Goal: Transaction & Acquisition: Obtain resource

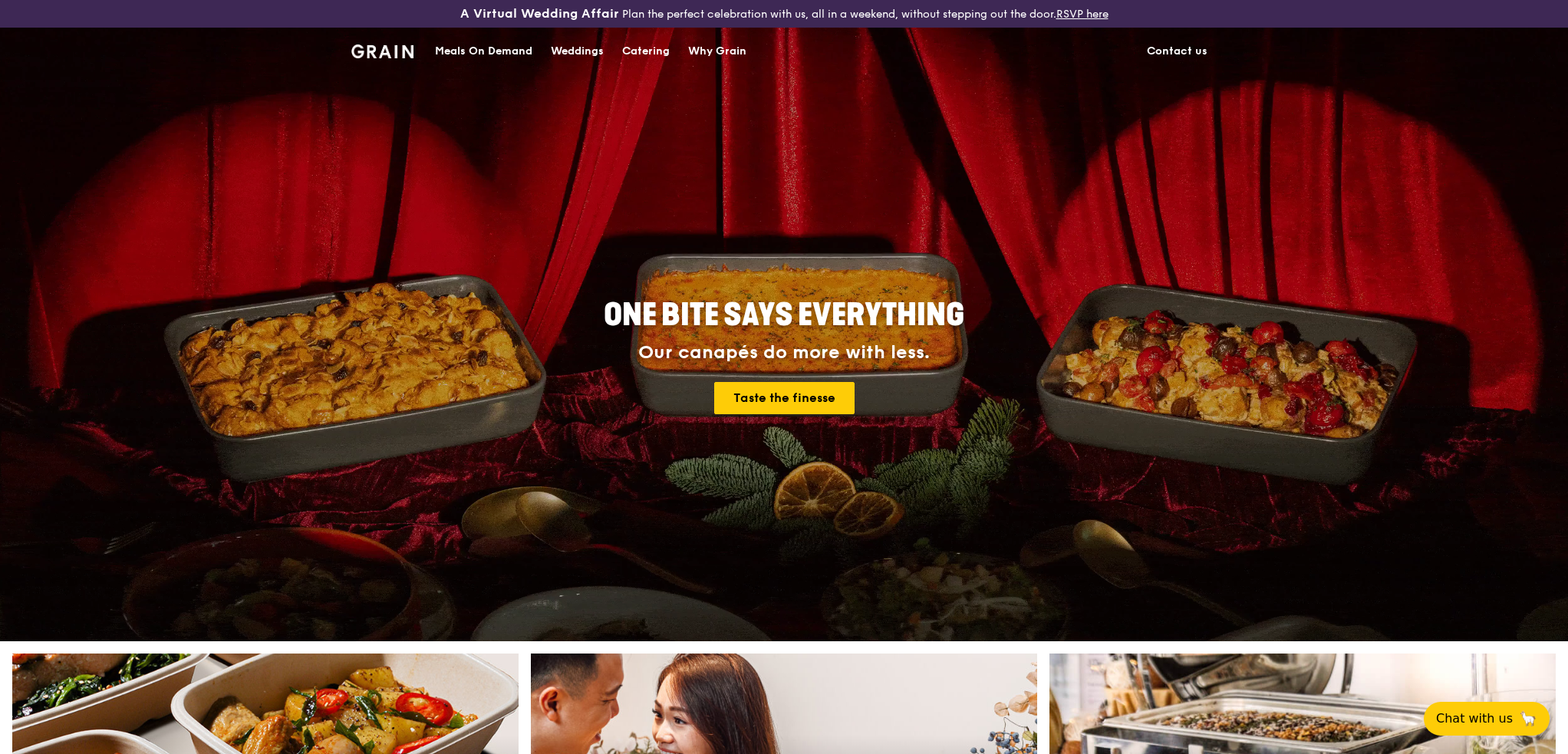
click at [493, 53] on div "Meals On Demand" at bounding box center [484, 51] width 97 height 46
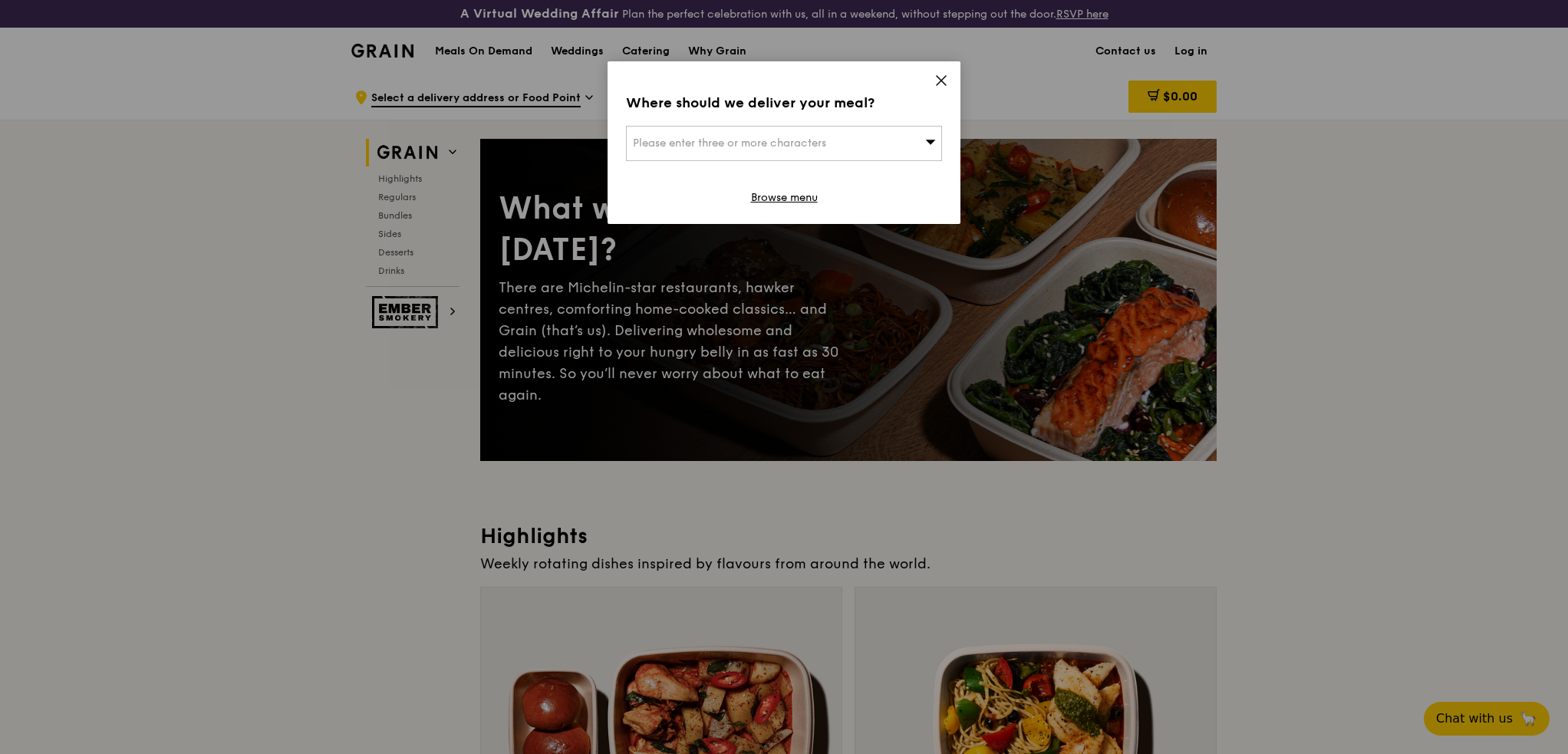
click at [941, 79] on icon at bounding box center [941, 81] width 9 height 9
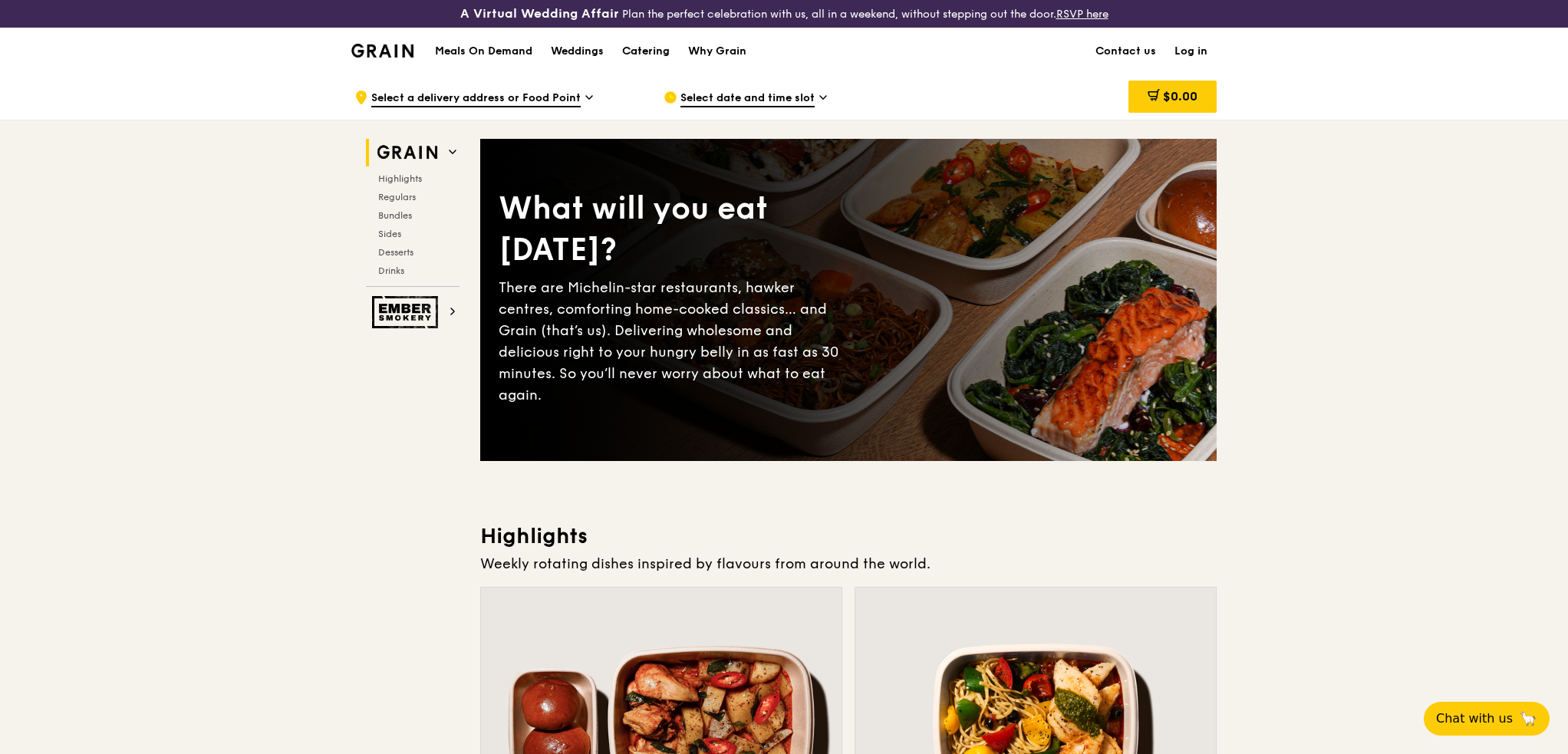
click at [667, 51] on div "Catering" at bounding box center [646, 51] width 48 height 46
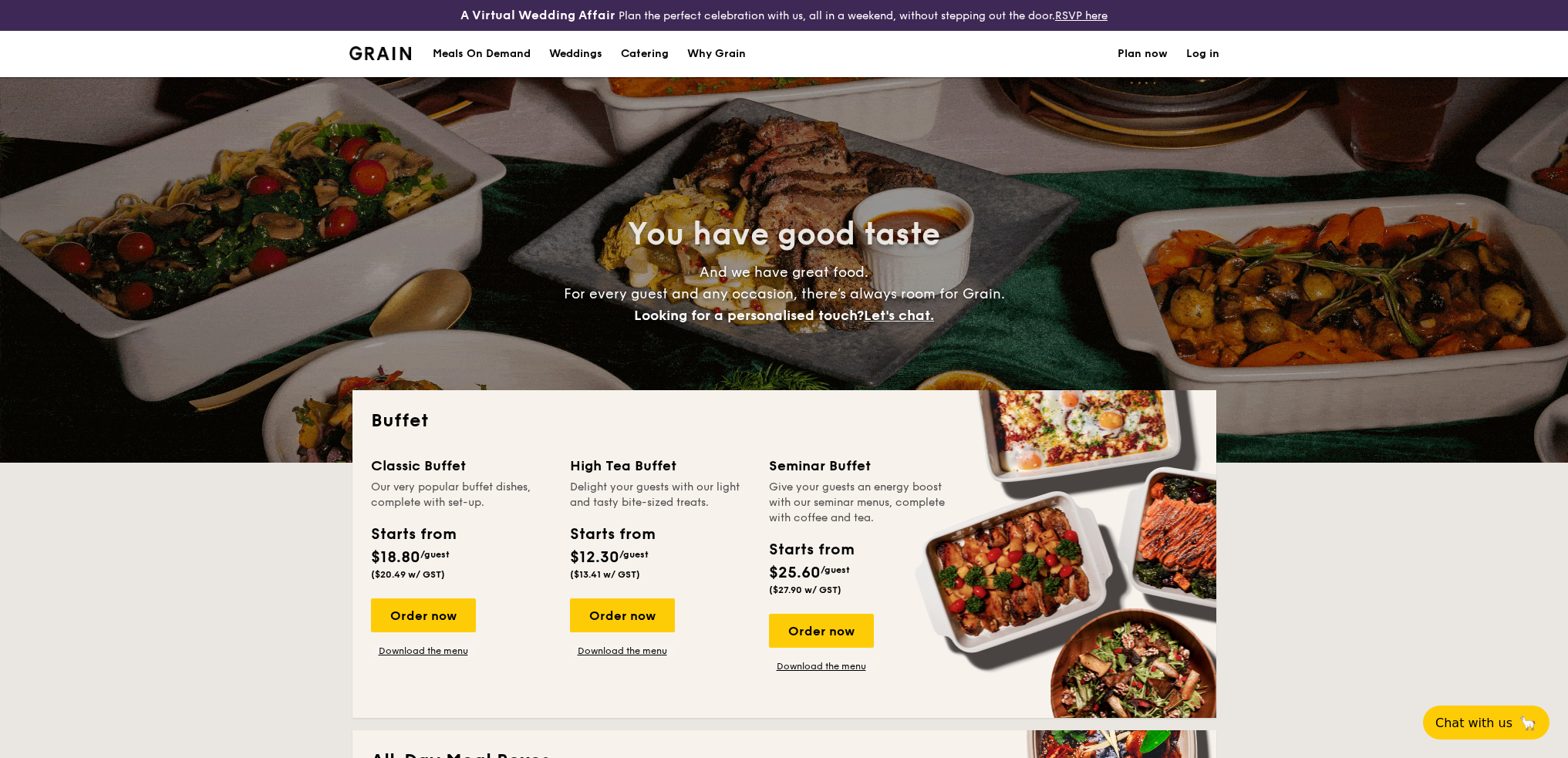
select select
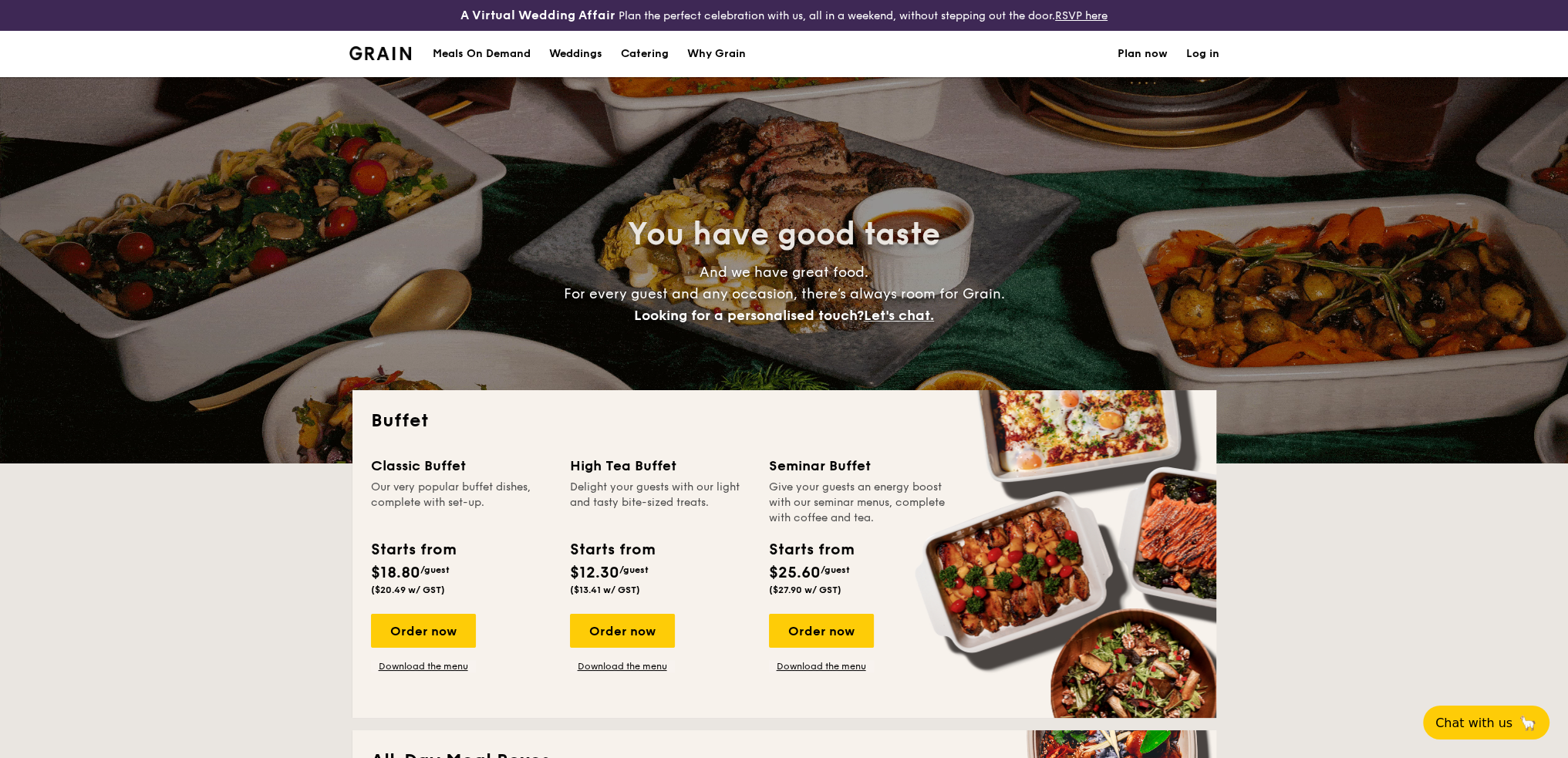
scroll to position [154, 0]
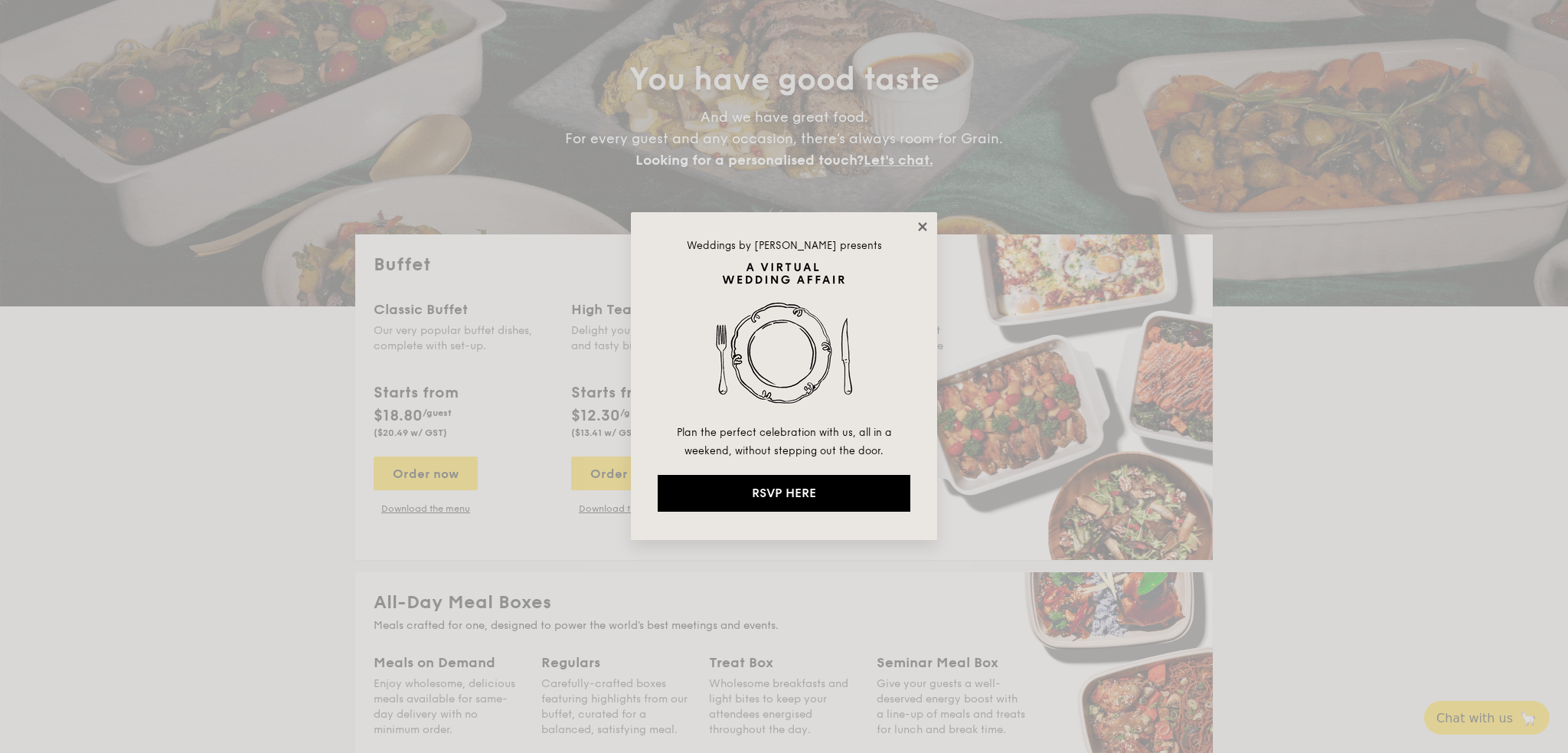
click at [924, 229] on icon at bounding box center [922, 226] width 8 height 8
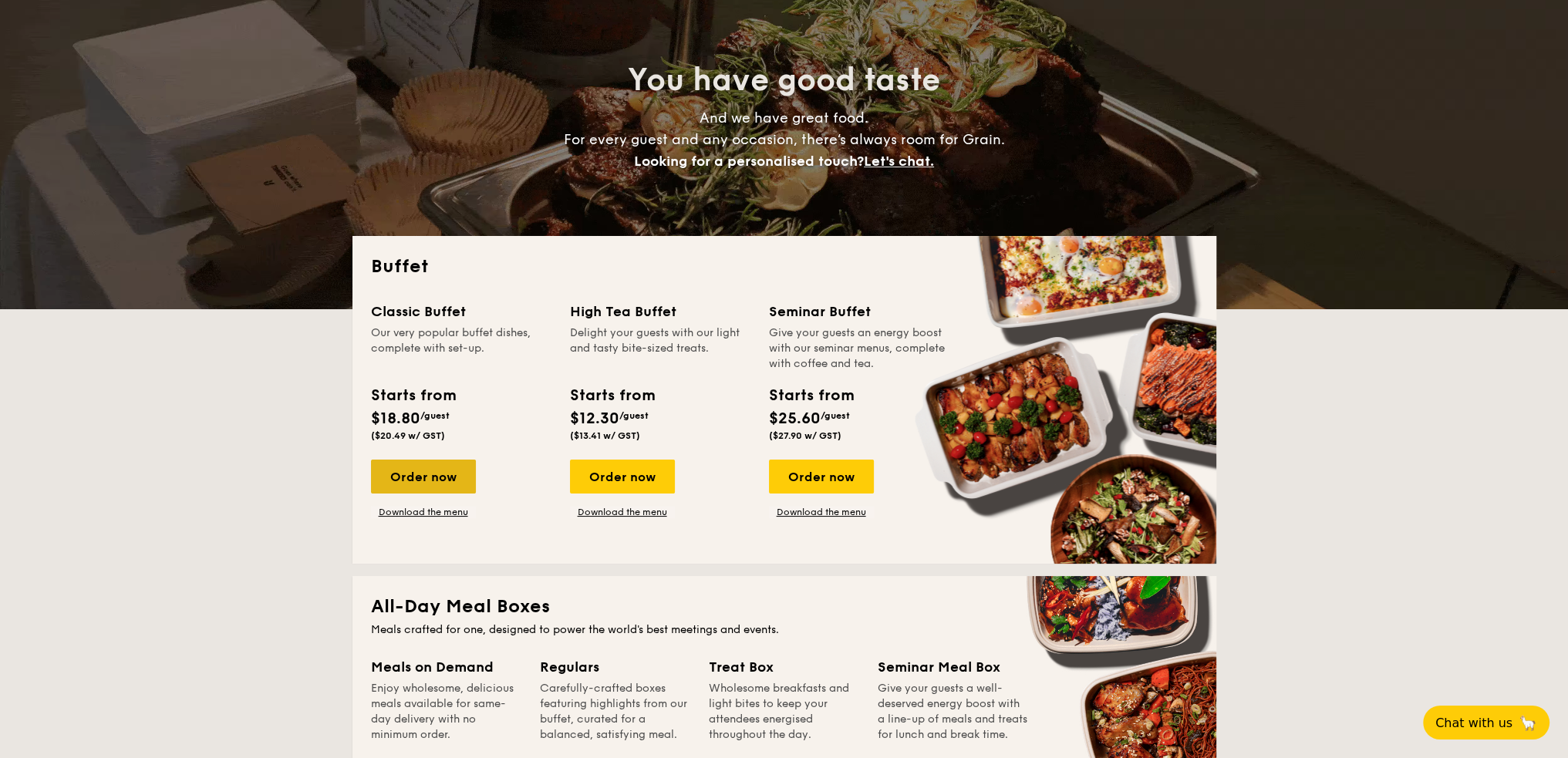
click at [423, 481] on div "Order now" at bounding box center [423, 476] width 104 height 34
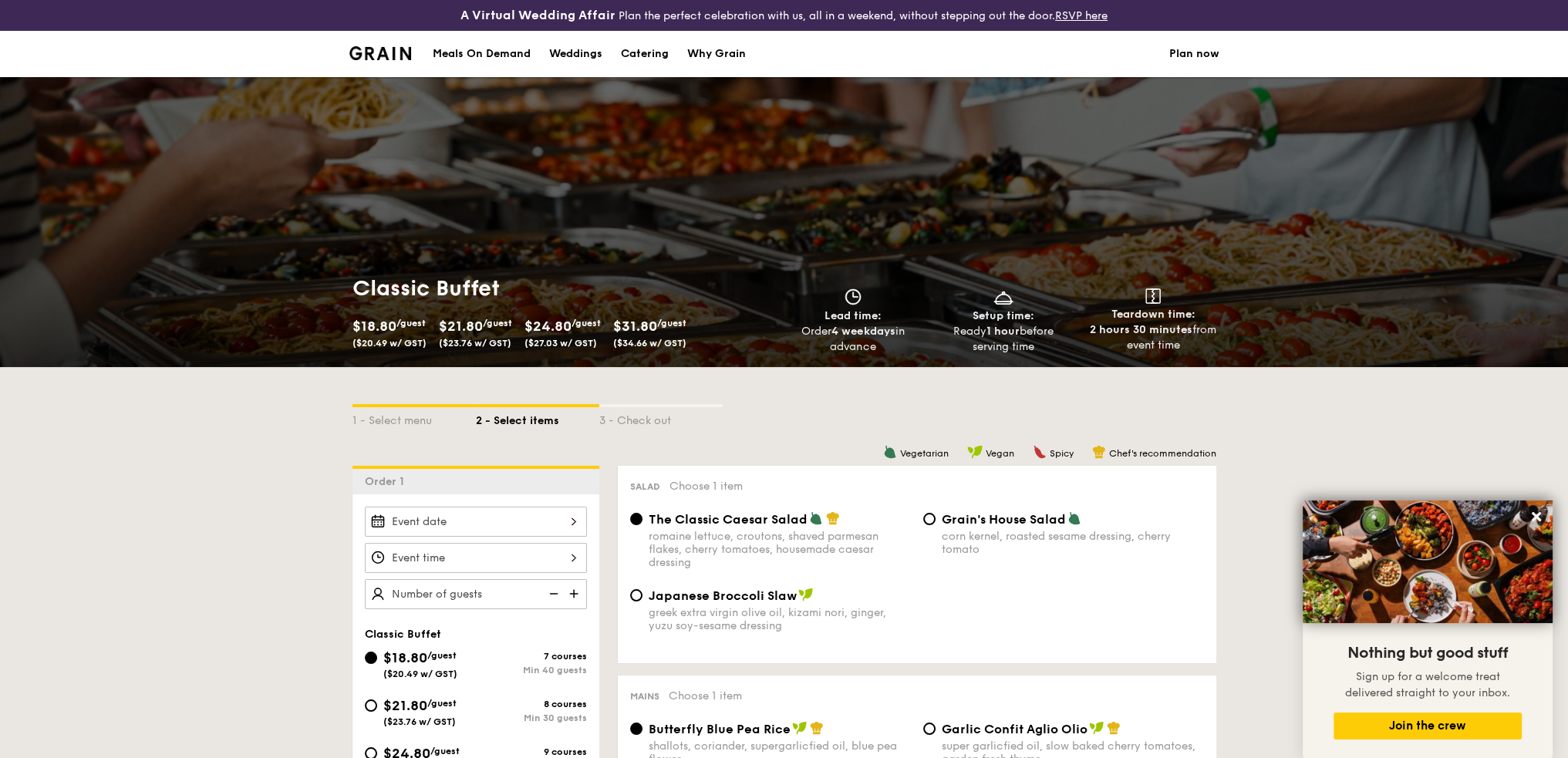
click at [626, 56] on div "Catering" at bounding box center [644, 54] width 48 height 46
select select
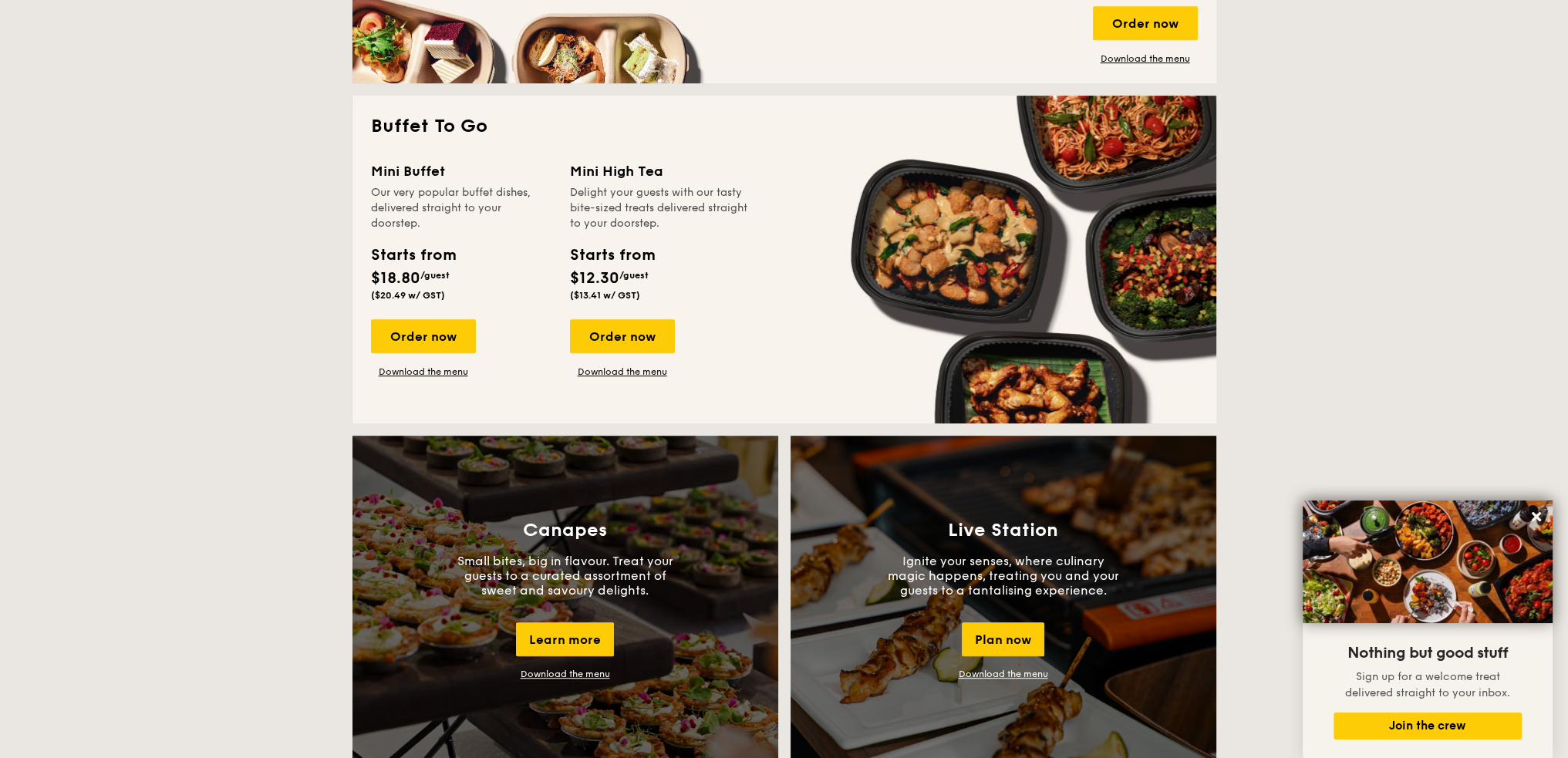
scroll to position [771, 0]
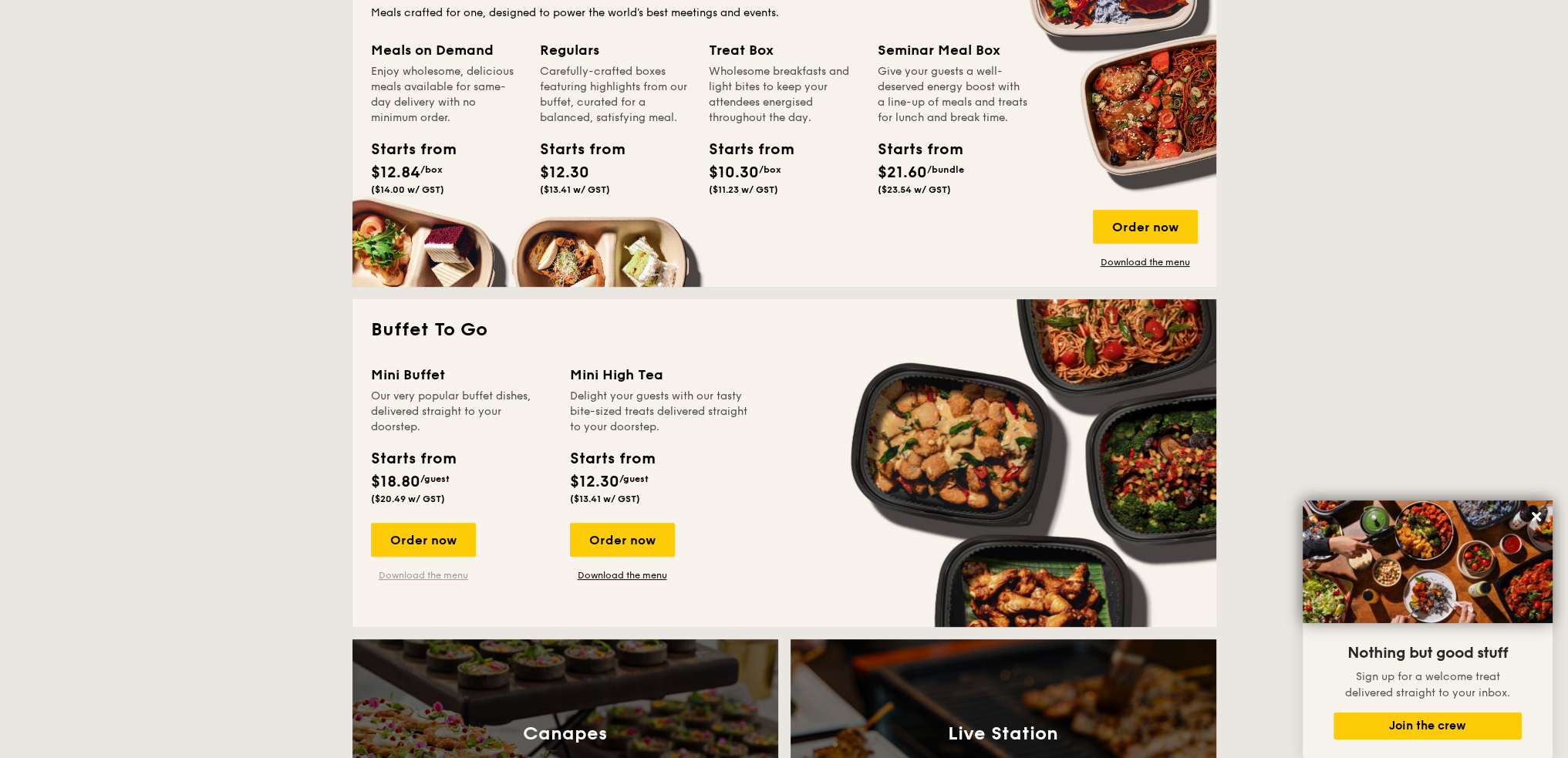
click at [417, 570] on link "Download the menu" at bounding box center [423, 574] width 104 height 12
